Goal: Find specific page/section: Find specific page/section

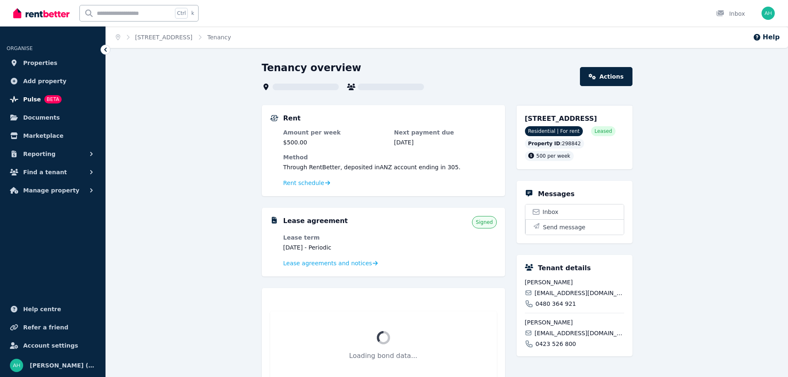
click at [30, 102] on span "Pulse" at bounding box center [32, 99] width 18 height 10
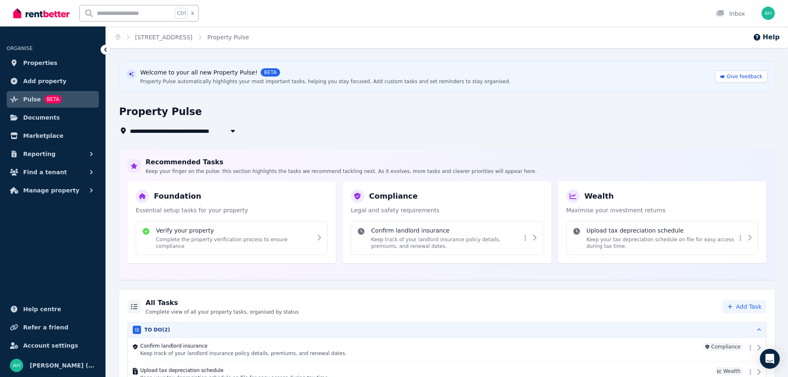
scroll to position [37, 0]
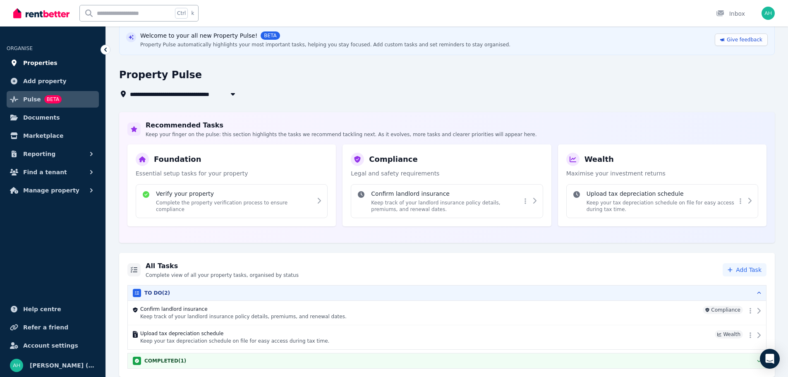
click at [38, 65] on span "Properties" at bounding box center [40, 63] width 34 height 10
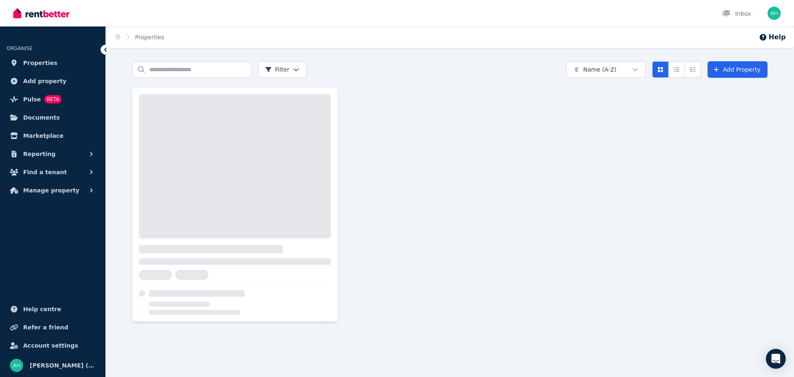
click at [406, 267] on div "Search properties Filter Name (A-Z) Add Property" at bounding box center [450, 198] width 688 height 275
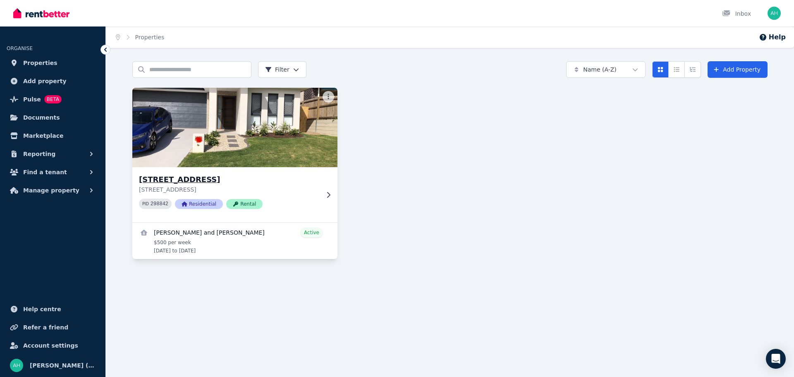
click at [236, 175] on h3 "[STREET_ADDRESS]" at bounding box center [229, 180] width 180 height 12
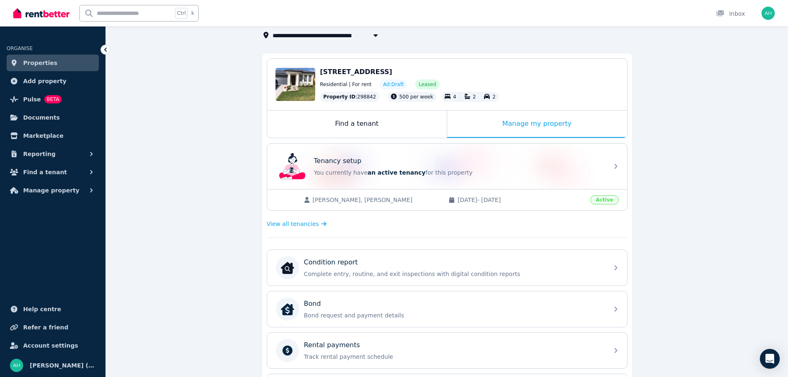
scroll to position [38, 0]
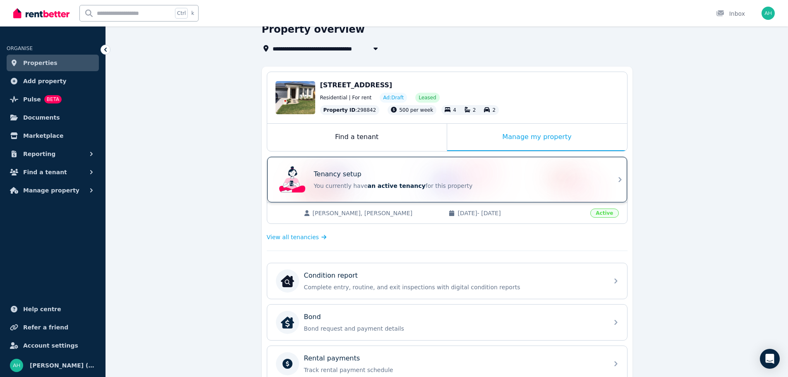
click at [486, 180] on div "Tenancy setup You currently have an active tenancy for this property" at bounding box center [459, 179] width 290 height 21
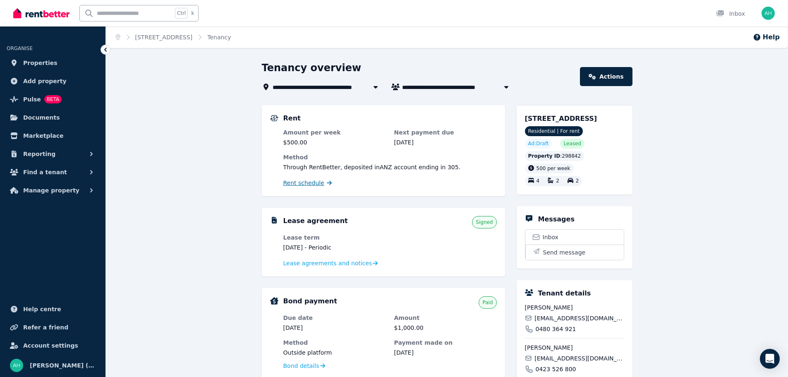
click at [309, 186] on span "Rent schedule" at bounding box center [303, 183] width 41 height 8
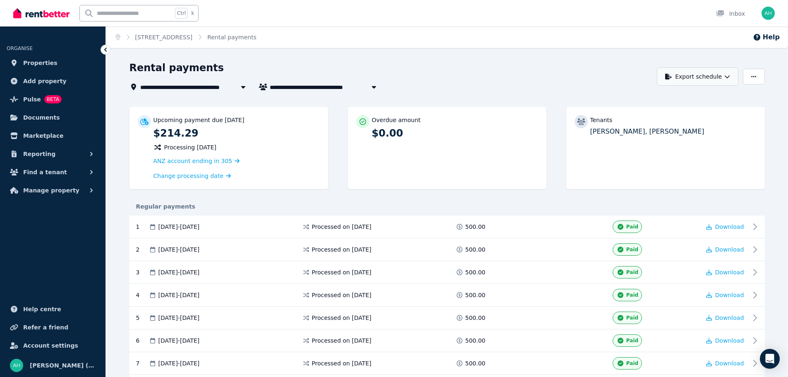
click at [712, 81] on button "Export schedule" at bounding box center [697, 76] width 81 height 18
click at [545, 49] on div "**********" at bounding box center [394, 188] width 788 height 377
click at [751, 75] on icon "button" at bounding box center [753, 77] width 5 height 6
click at [530, 72] on div "Rental payments" at bounding box center [390, 69] width 523 height 16
click at [36, 115] on span "Documents" at bounding box center [41, 117] width 37 height 10
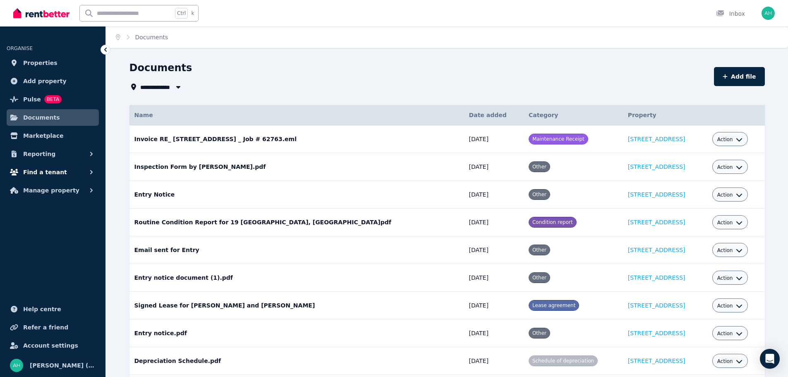
click at [46, 174] on span "Find a tenant" at bounding box center [45, 172] width 44 height 10
click at [58, 261] on span "Manage property" at bounding box center [51, 258] width 56 height 10
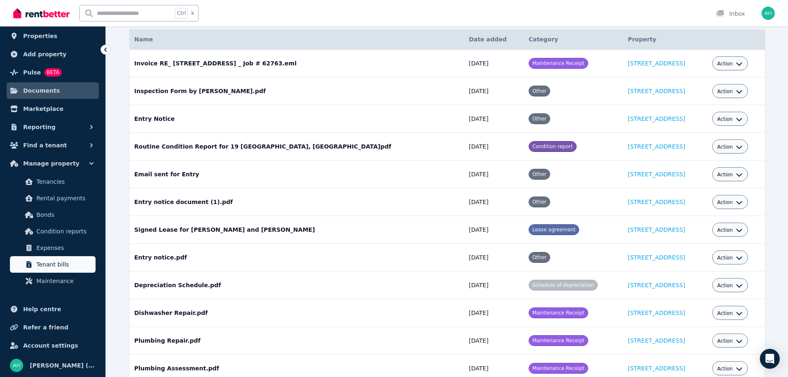
scroll to position [83, 0]
